Goal: Book appointment/travel/reservation

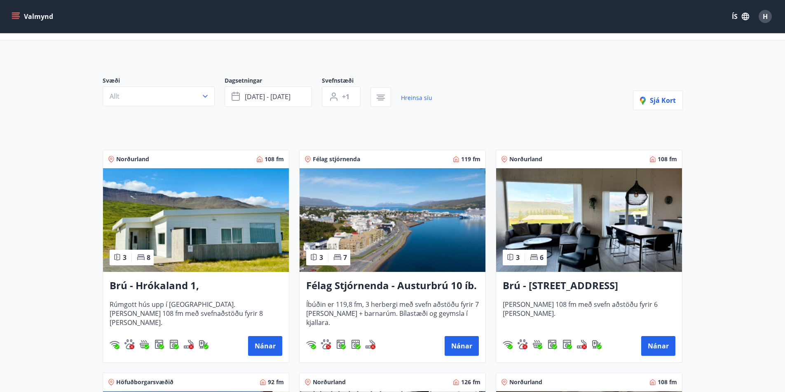
scroll to position [82, 0]
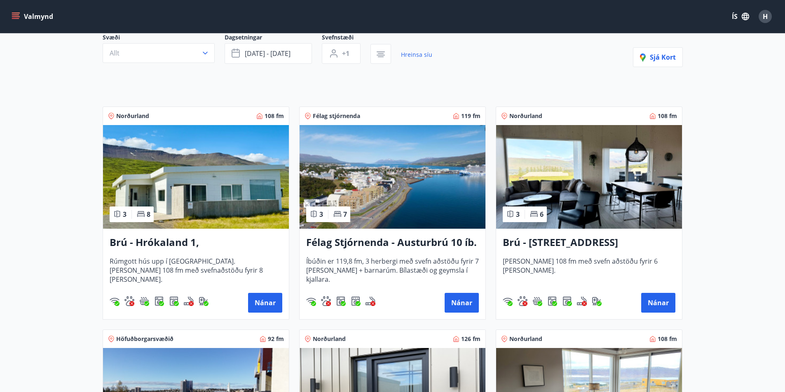
click at [573, 241] on h3 "Brú - [STREET_ADDRESS]" at bounding box center [588, 243] width 173 height 15
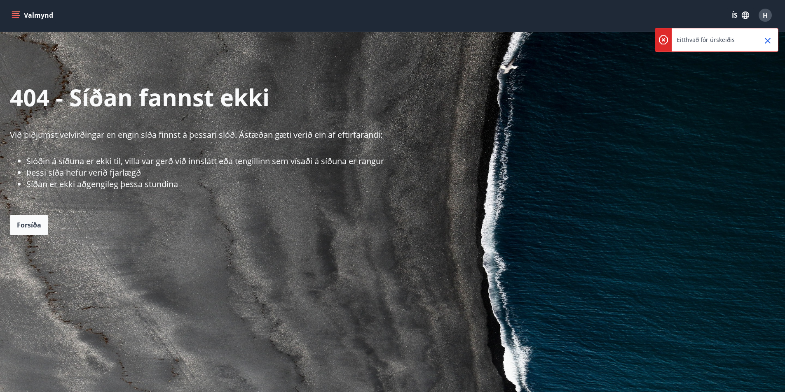
scroll to position [82, 0]
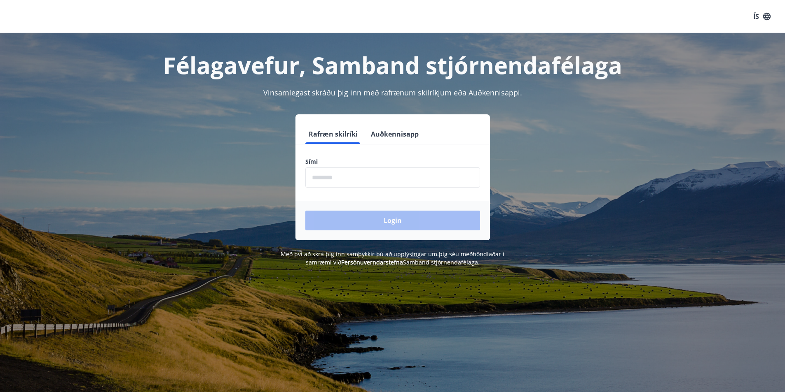
click at [345, 174] on input "phone" at bounding box center [392, 178] width 175 height 20
type input "********"
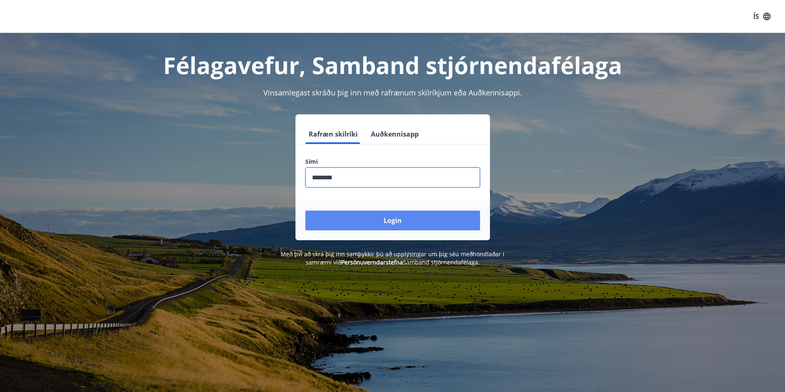
click at [394, 223] on button "Login" at bounding box center [392, 221] width 175 height 20
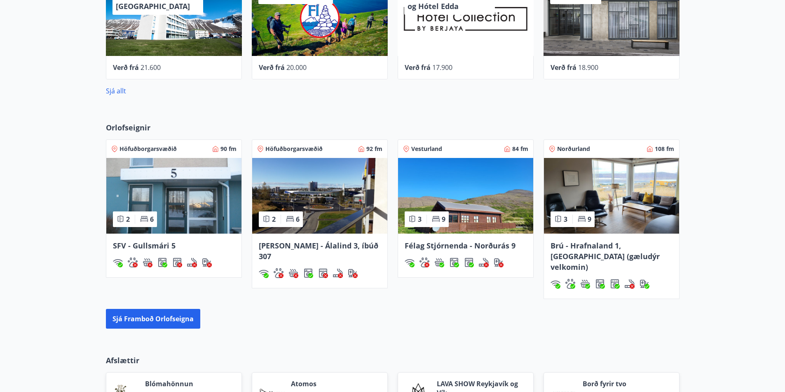
scroll to position [453, 0]
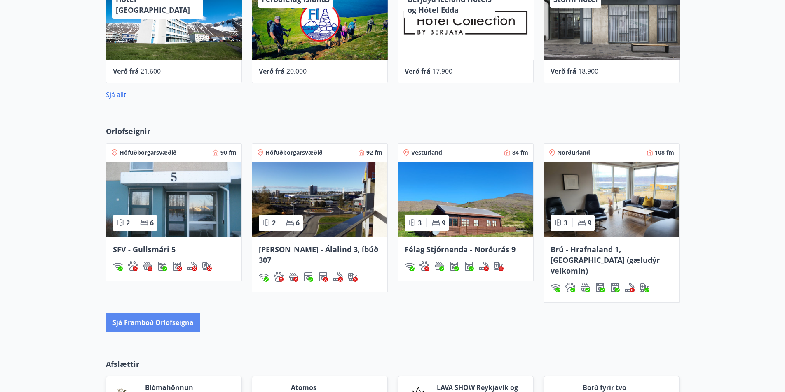
click at [167, 314] on button "Sjá framboð orlofseigna" at bounding box center [153, 323] width 94 height 20
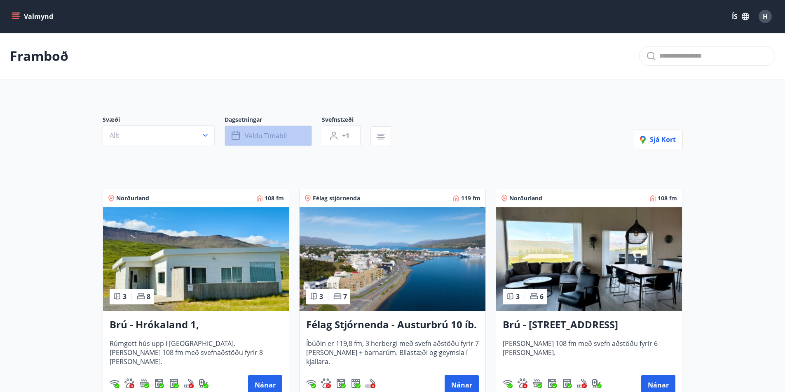
click at [279, 138] on span "Veldu tímabil" at bounding box center [266, 135] width 42 height 9
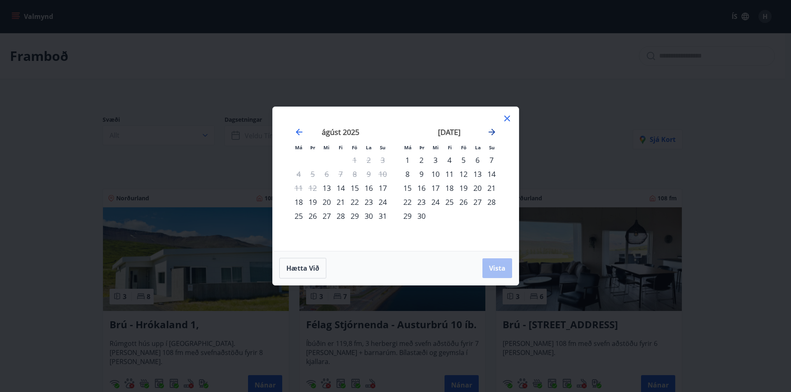
click at [491, 132] on icon "Move forward to switch to the next month." at bounding box center [491, 132] width 7 height 7
click at [450, 187] on div "16" at bounding box center [449, 188] width 14 height 14
click at [489, 186] on div "19" at bounding box center [491, 188] width 14 height 14
click at [500, 270] on span "Vista" at bounding box center [497, 268] width 16 height 9
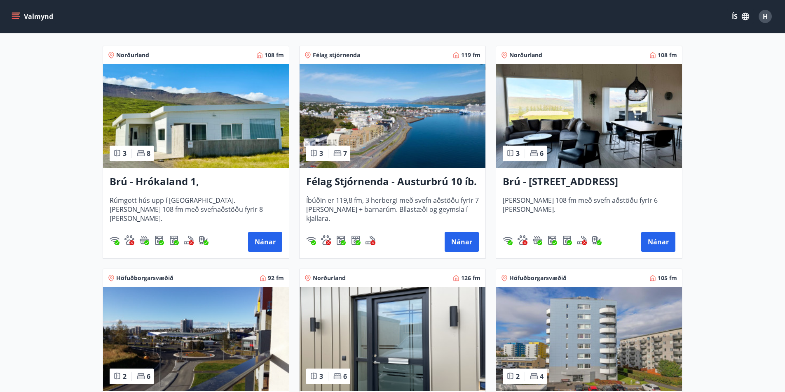
scroll to position [165, 0]
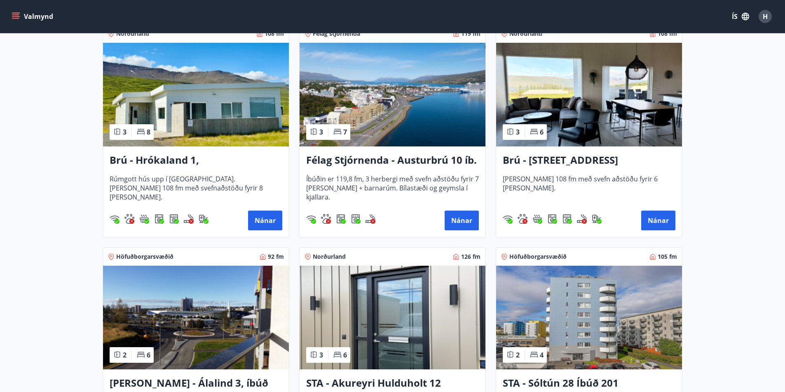
click at [190, 160] on h3 "Brú - Hrókaland 1, [GEOGRAPHIC_DATA]" at bounding box center [196, 160] width 173 height 15
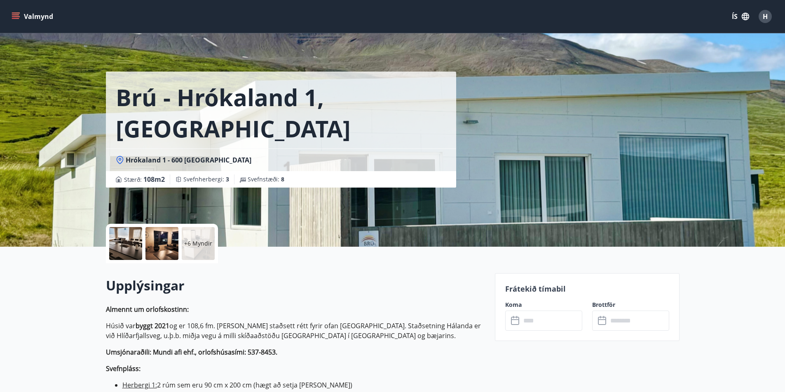
click at [135, 240] on div at bounding box center [125, 243] width 33 height 33
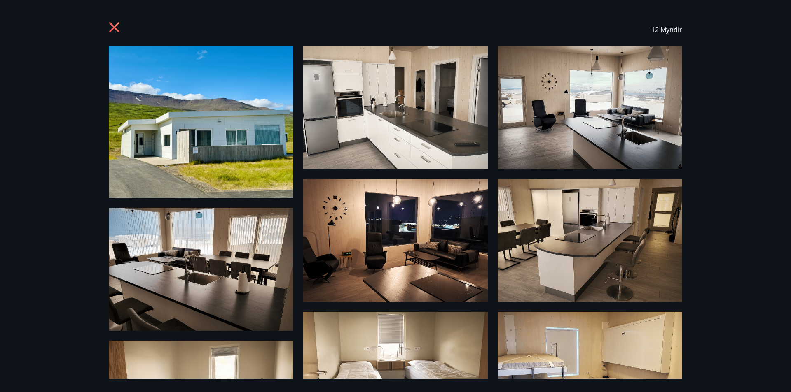
click at [117, 28] on icon at bounding box center [115, 28] width 13 height 13
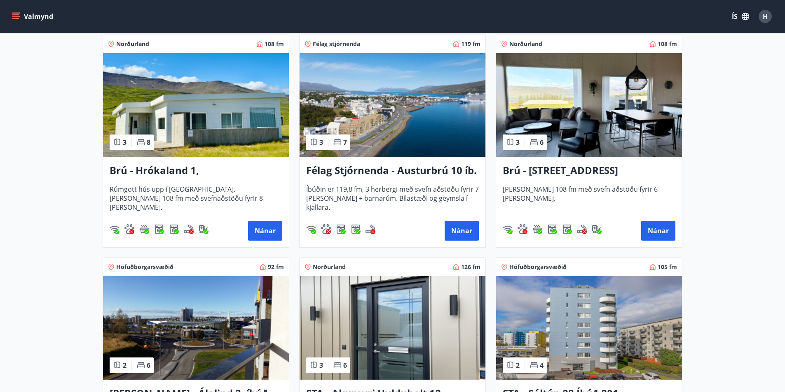
scroll to position [124, 0]
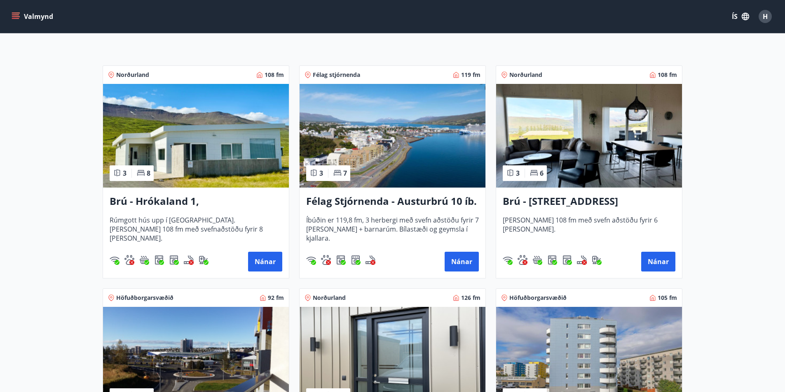
click at [569, 203] on h3 "Brú - [STREET_ADDRESS]" at bounding box center [588, 201] width 173 height 15
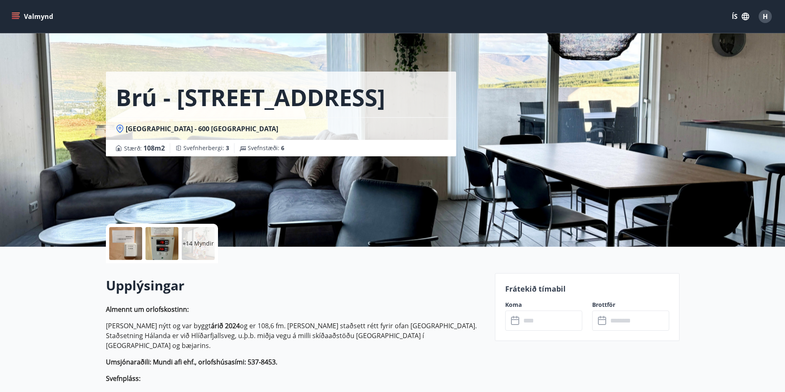
click at [131, 238] on div at bounding box center [125, 243] width 33 height 33
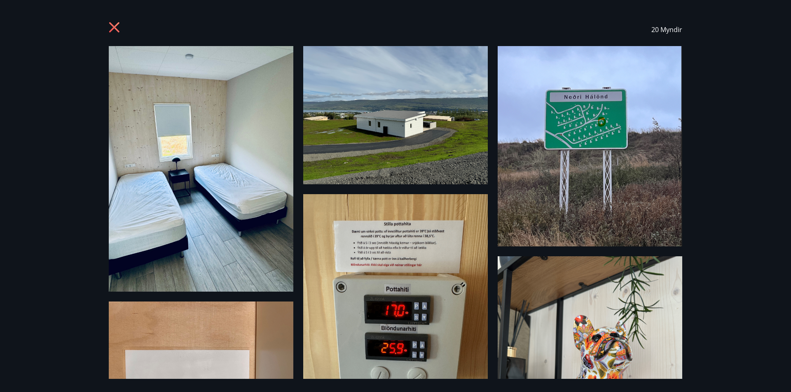
click at [115, 26] on icon at bounding box center [114, 27] width 10 height 10
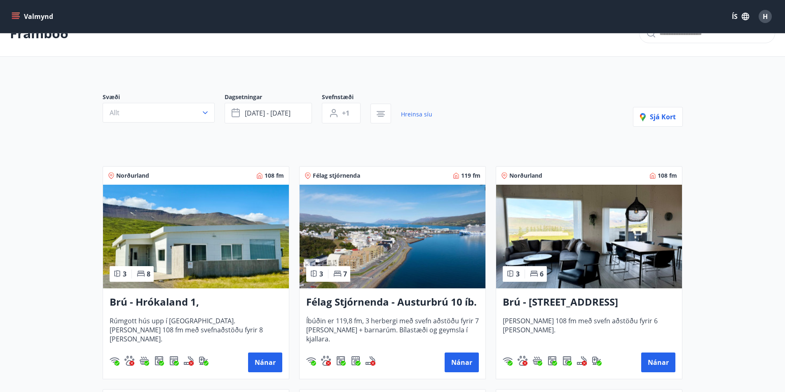
scroll to position [41, 0]
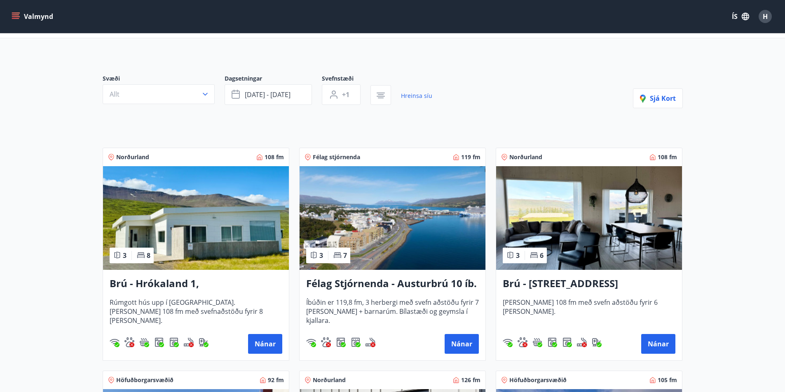
click at [187, 282] on h3 "Brú - Hrókaland 1, [GEOGRAPHIC_DATA]" at bounding box center [196, 284] width 173 height 15
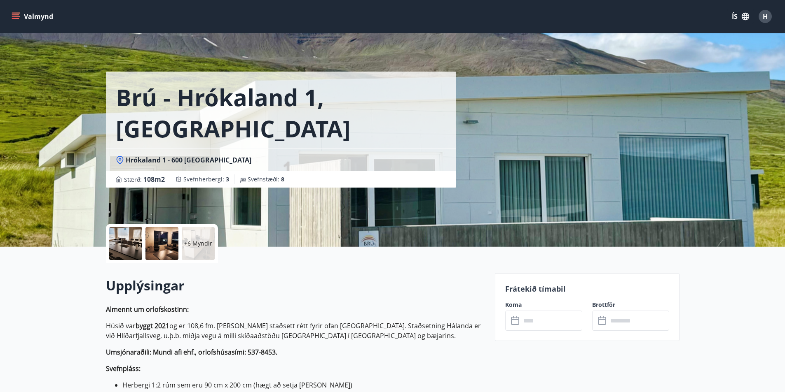
click at [537, 325] on input "text" at bounding box center [551, 321] width 61 height 20
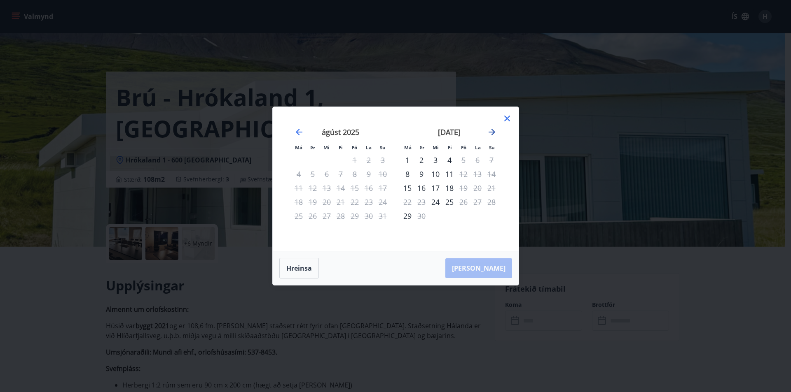
click at [493, 132] on icon "Move forward to switch to the next month." at bounding box center [491, 132] width 7 height 7
click at [451, 187] on div "16" at bounding box center [449, 188] width 14 height 14
click at [492, 188] on div "19" at bounding box center [491, 188] width 14 height 14
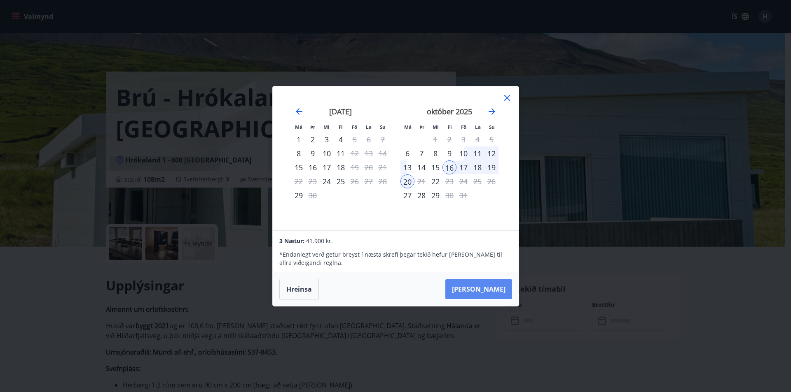
click at [493, 287] on button "Taka Frá" at bounding box center [478, 290] width 67 height 20
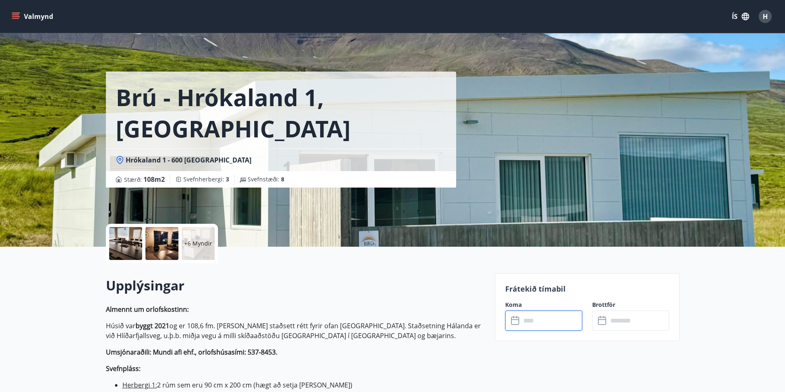
type input "******"
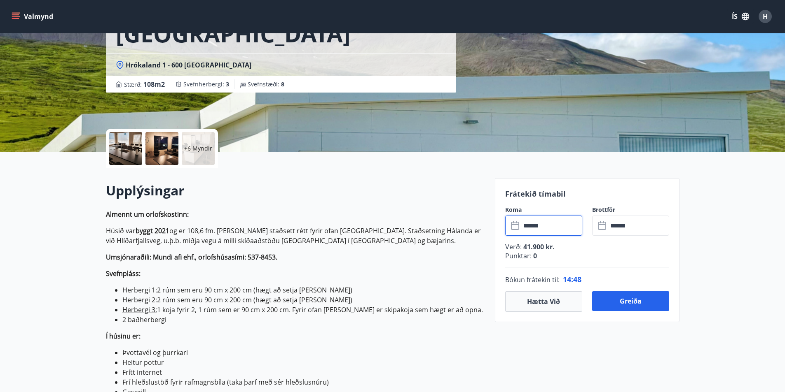
scroll to position [82, 0]
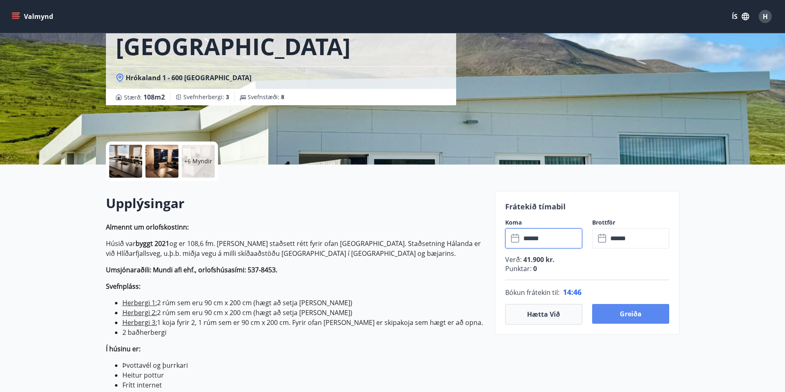
click at [632, 311] on button "Greiða" at bounding box center [630, 314] width 77 height 20
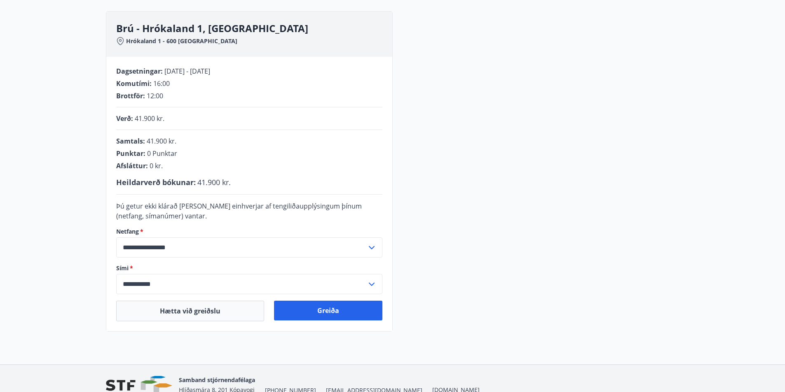
scroll to position [70, 0]
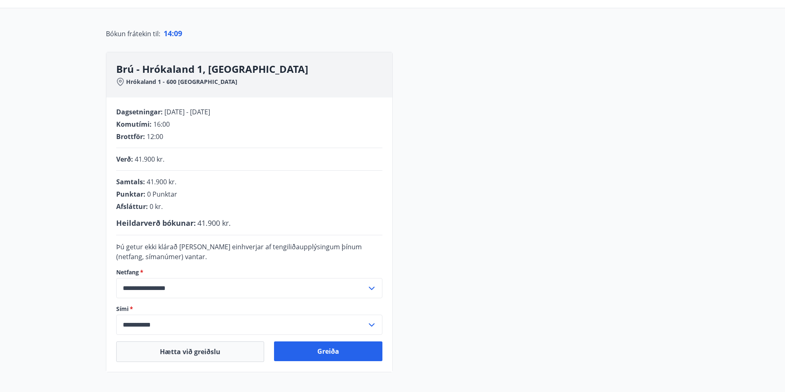
click at [149, 194] on span "0 Punktar" at bounding box center [162, 194] width 30 height 9
click at [147, 194] on span "0 Punktar" at bounding box center [162, 194] width 30 height 9
drag, startPoint x: 333, startPoint y: 168, endPoint x: 332, endPoint y: 180, distance: 12.4
click at [334, 169] on div "**********" at bounding box center [249, 235] width 286 height 275
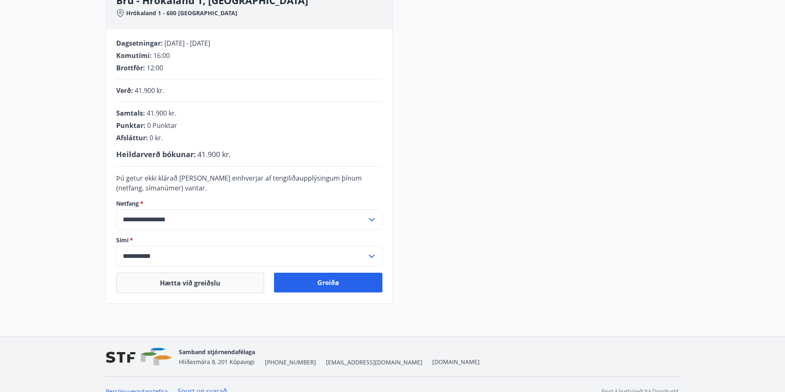
scroll to position [152, 0]
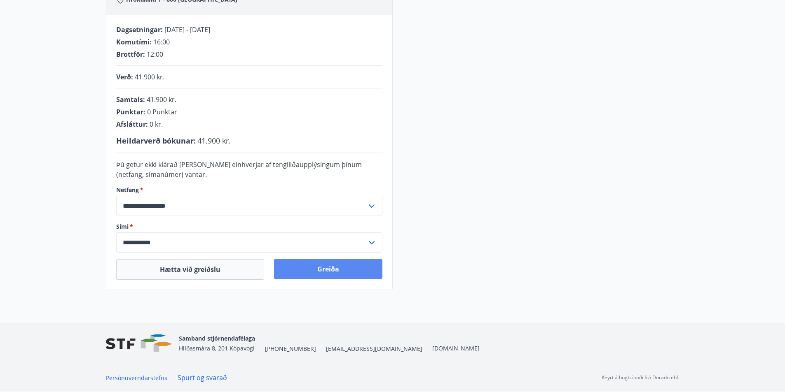
click at [329, 270] on button "Greiða" at bounding box center [328, 269] width 108 height 20
